Goal: Navigation & Orientation: Find specific page/section

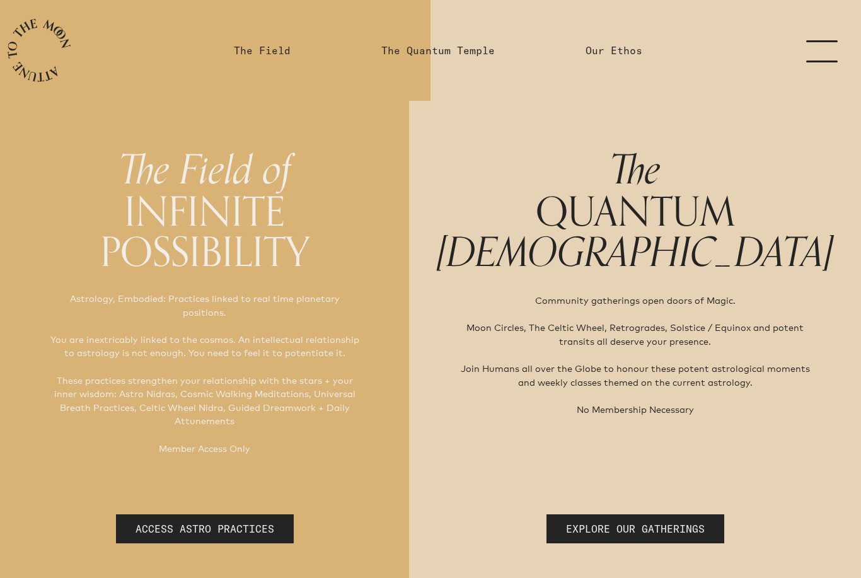
click at [821, 49] on link "menu" at bounding box center [829, 50] width 63 height 101
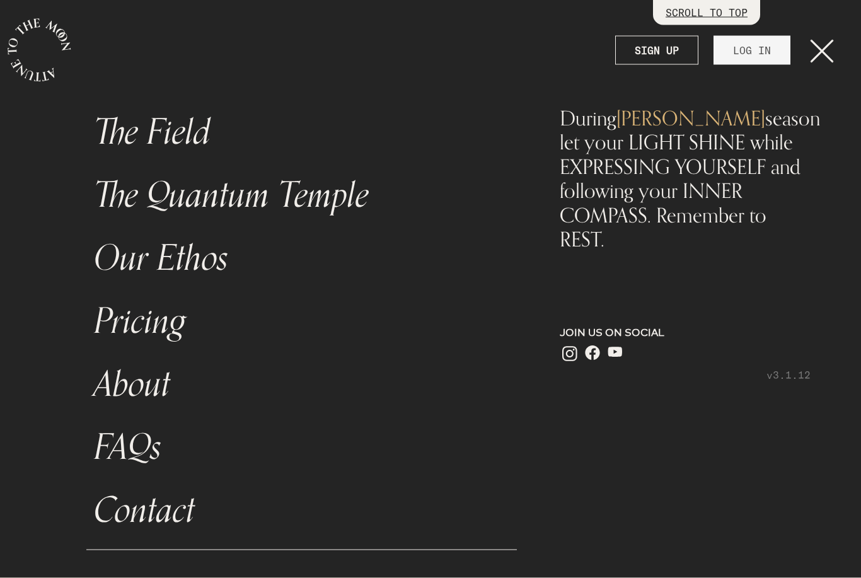
scroll to position [40, 0]
click at [753, 55] on link "LOG IN" at bounding box center [751, 50] width 77 height 29
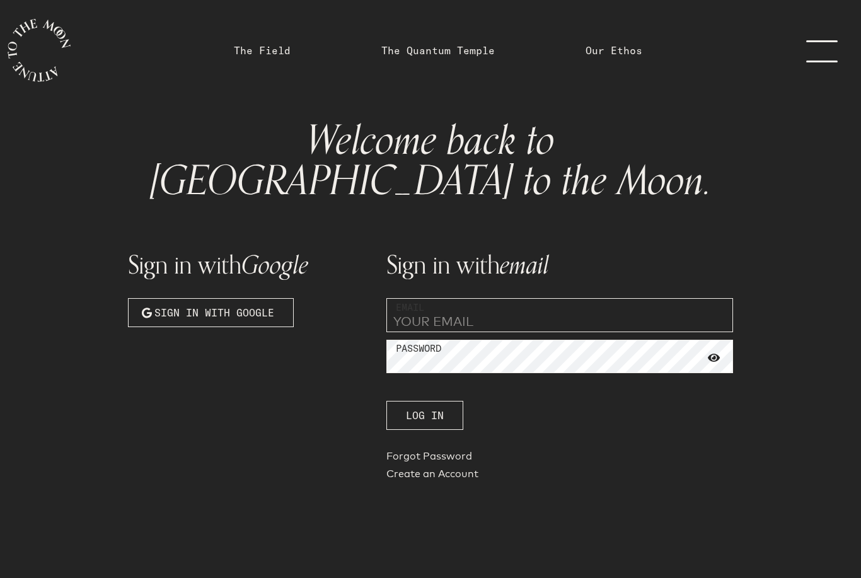
click at [524, 298] on input "email" at bounding box center [559, 315] width 347 height 34
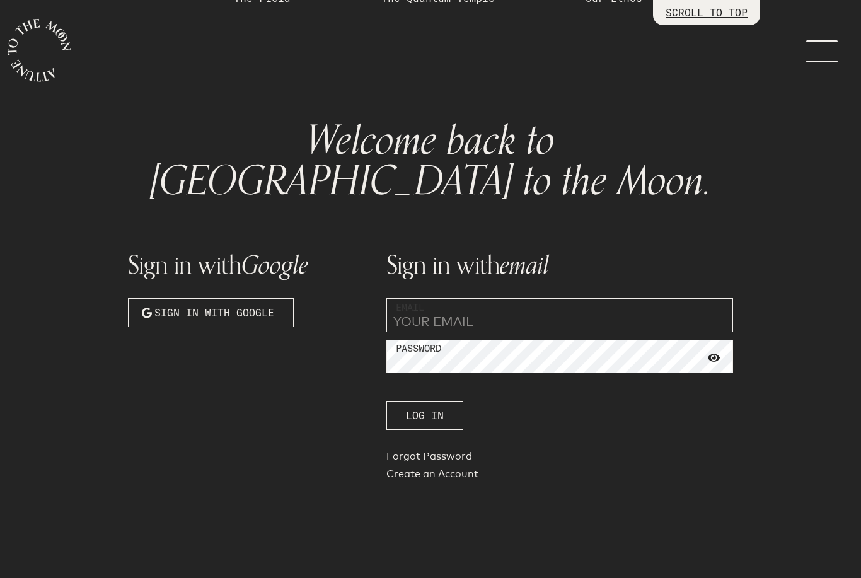
type input "[EMAIL_ADDRESS][DOMAIN_NAME]"
click at [425, 401] on button "Log In" at bounding box center [424, 415] width 77 height 29
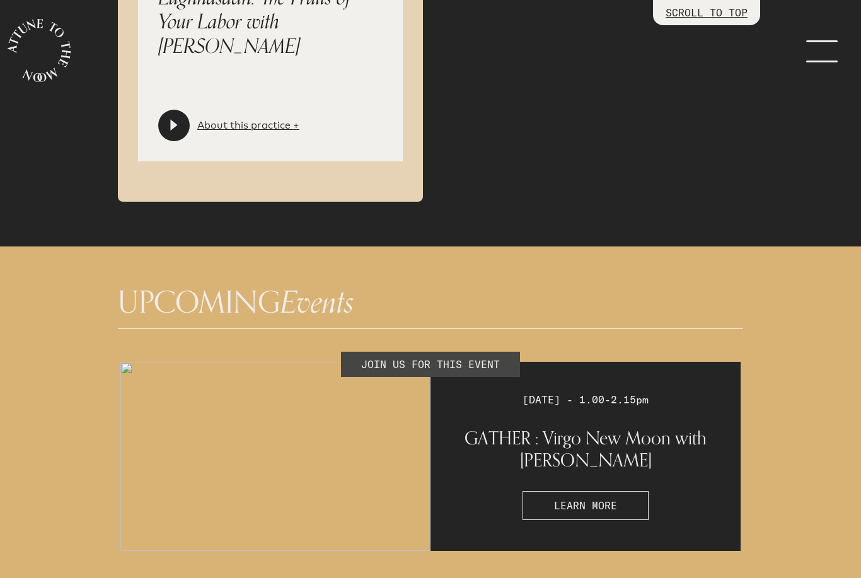
scroll to position [3085, 0]
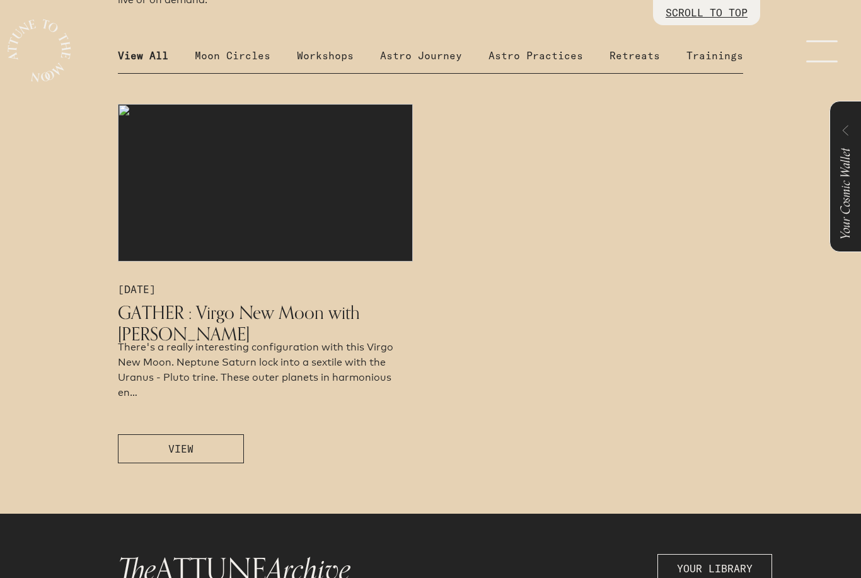
scroll to position [711, 0]
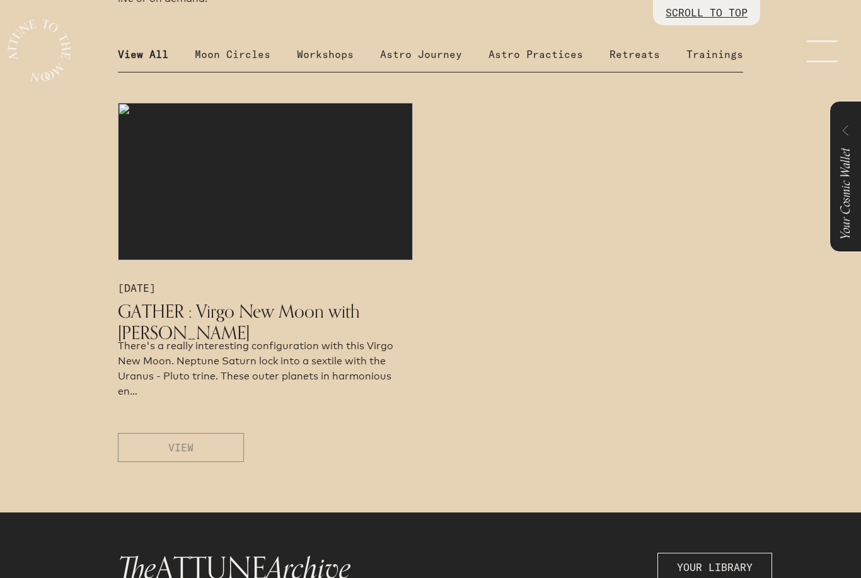
click at [199, 462] on button "VIEW" at bounding box center [181, 447] width 126 height 29
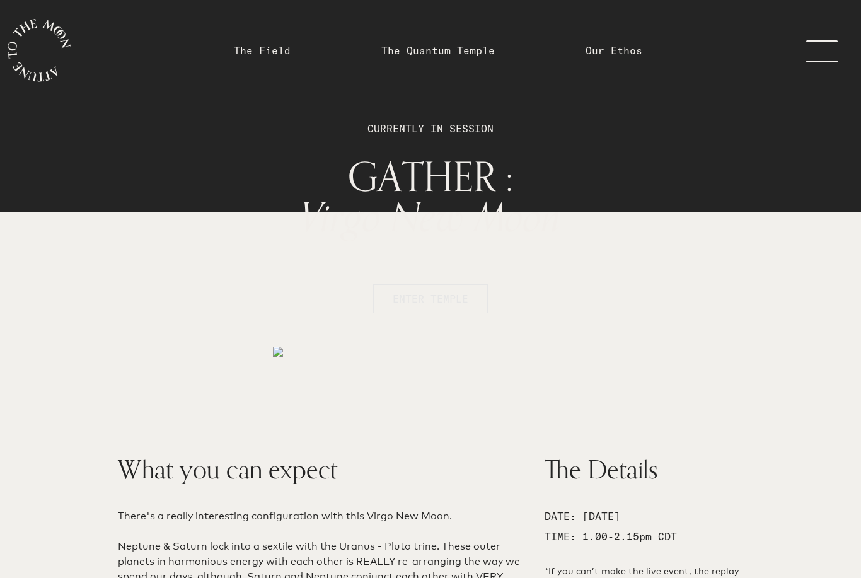
click at [442, 301] on span "ENTER TEMPLE" at bounding box center [431, 298] width 76 height 15
